Goal: Navigation & Orientation: Understand site structure

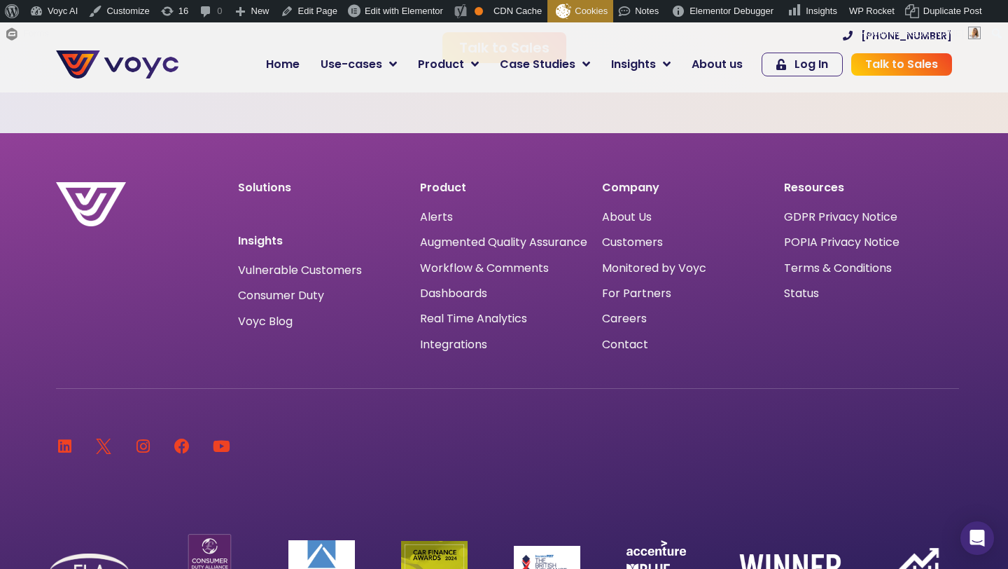
scroll to position [4414, 0]
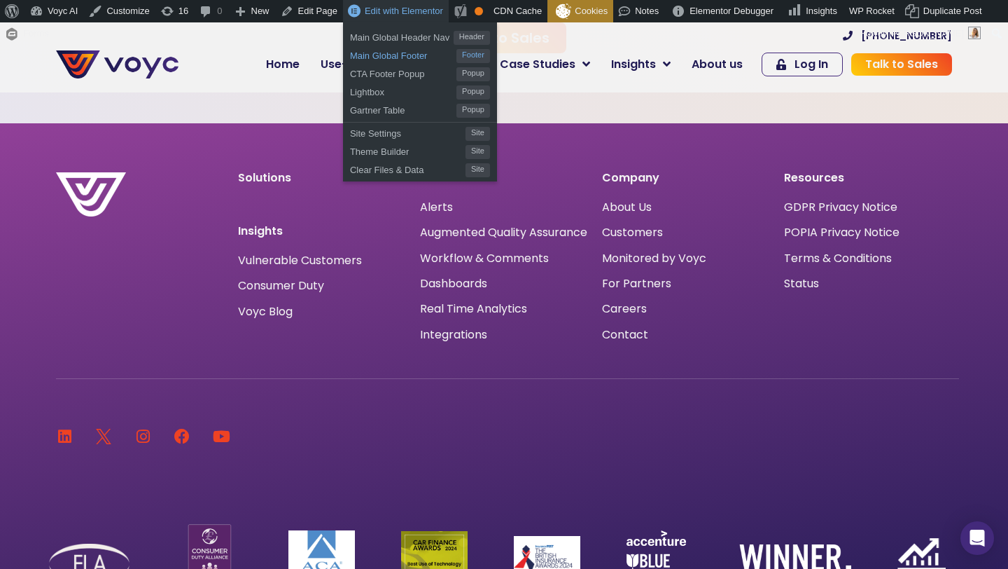
click at [403, 57] on span "Main Global Footer" at bounding box center [403, 54] width 106 height 18
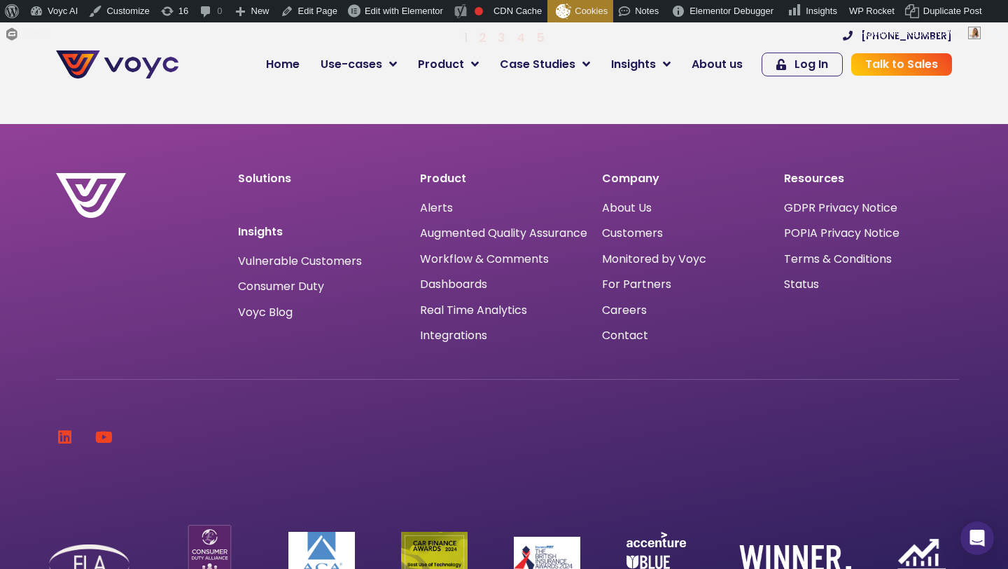
scroll to position [1918, 0]
